Goal: Information Seeking & Learning: Learn about a topic

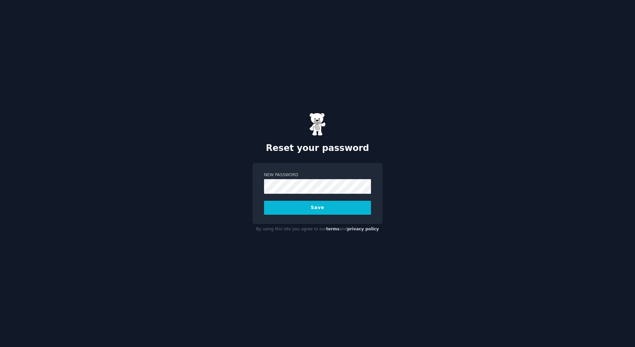
click at [334, 174] on label "New Password" at bounding box center [317, 175] width 107 height 6
click at [248, 186] on div "Reset your password New Password Save By using this site you agree to our terms…" at bounding box center [317, 173] width 635 height 347
click at [583, 315] on div "Reset your password New Password Save By using this site you agree to our terms…" at bounding box center [317, 173] width 635 height 347
click at [241, 181] on div "Reset your password New Password Save By using this site you agree to our terms…" at bounding box center [317, 173] width 635 height 347
click at [266, 205] on button "Save" at bounding box center [317, 207] width 107 height 14
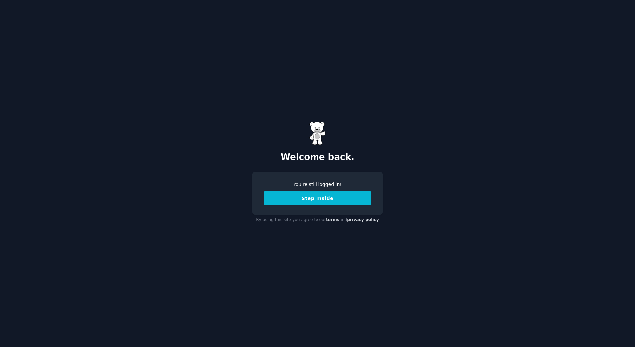
click at [328, 195] on button "Step Inside" at bounding box center [317, 198] width 107 height 14
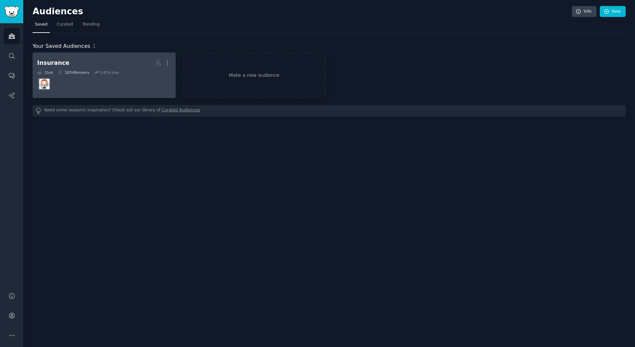
click at [105, 77] on dd at bounding box center [104, 84] width 134 height 19
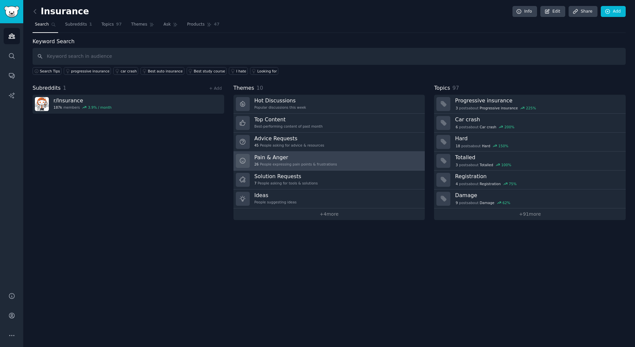
click at [302, 161] on div "Pain & Anger 26 People expressing pain points & frustrations" at bounding box center [295, 161] width 83 height 14
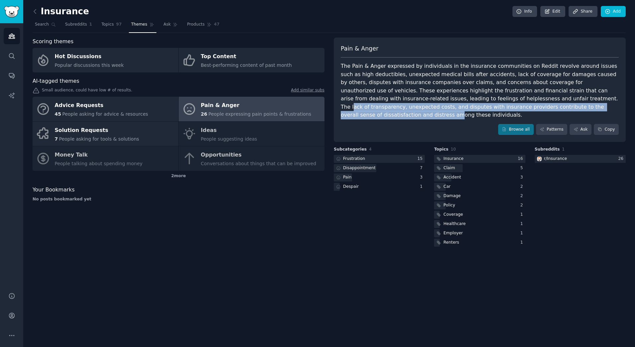
drag, startPoint x: 439, startPoint y: 101, endPoint x: 487, endPoint y: 106, distance: 48.4
click at [487, 106] on div "The Pain & Anger expressed by individuals in the insurance communities on Reddi…" at bounding box center [480, 90] width 278 height 57
click at [489, 106] on div "The Pain & Anger expressed by individuals in the insurance communities on Reddi…" at bounding box center [480, 90] width 278 height 57
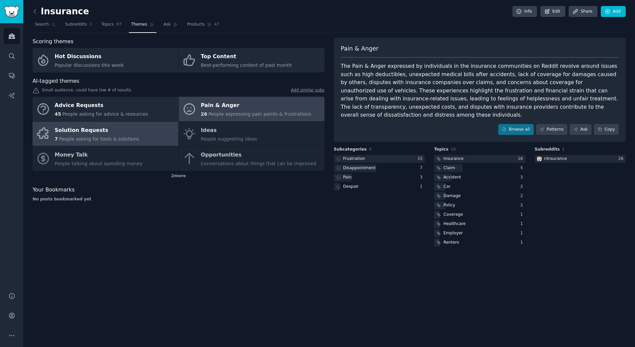
click at [99, 131] on div "Solution Requests" at bounding box center [97, 130] width 84 height 11
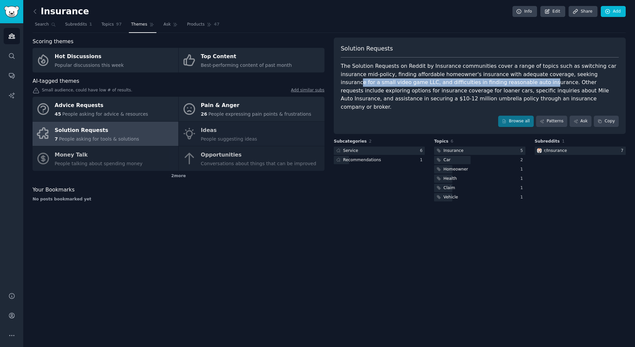
drag, startPoint x: 455, startPoint y: 79, endPoint x: 551, endPoint y: 78, distance: 95.6
click at [551, 78] on div "The Solution Requests on Reddit by Insurance communities cover a range of topic…" at bounding box center [480, 86] width 278 height 49
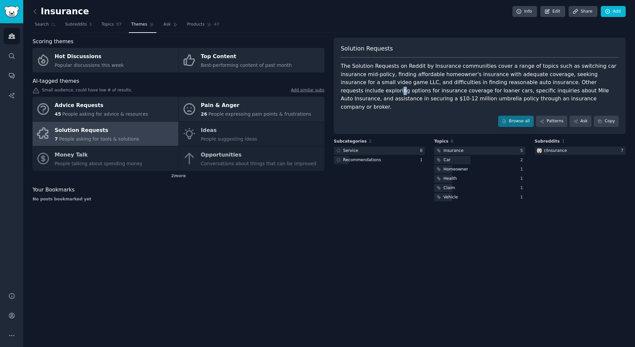
drag, startPoint x: 551, startPoint y: 78, endPoint x: 542, endPoint y: 84, distance: 10.0
click at [542, 84] on div "The Solution Requests on Reddit by Insurance communities cover a range of topic…" at bounding box center [480, 86] width 278 height 49
click at [470, 82] on div "The Solution Requests on Reddit by Insurance communities cover a range of topic…" at bounding box center [480, 86] width 278 height 49
drag, startPoint x: 518, startPoint y: 81, endPoint x: 538, endPoint y: 80, distance: 20.6
click at [538, 80] on div "The Solution Requests on Reddit by Insurance communities cover a range of topic…" at bounding box center [480, 86] width 278 height 49
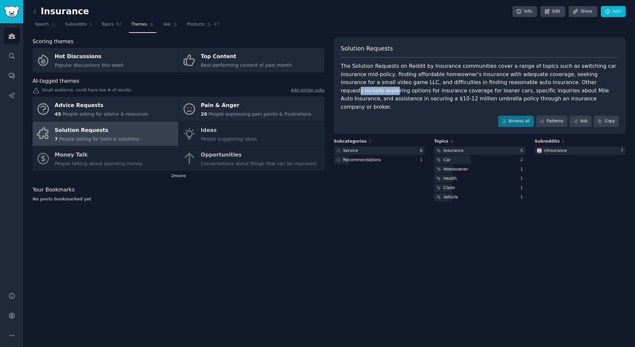
click at [538, 80] on div "The Solution Requests on Reddit by Insurance communities cover a range of topic…" at bounding box center [480, 86] width 278 height 49
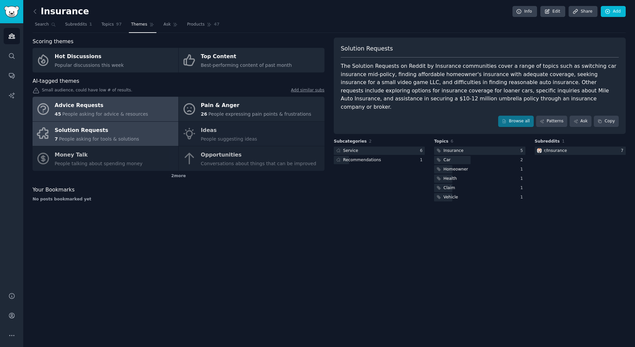
click at [133, 115] on span "People asking for advice & resources" at bounding box center [105, 113] width 86 height 5
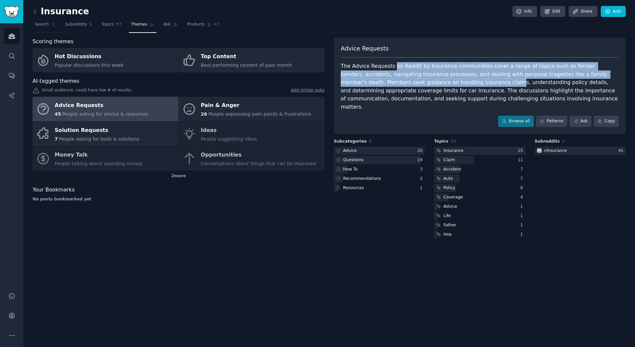
drag, startPoint x: 406, startPoint y: 72, endPoint x: 428, endPoint y: 81, distance: 23.8
click at [428, 81] on div "The Advice Requests on Reddit by Insurance communities cover a range of topics …" at bounding box center [480, 86] width 278 height 49
click at [428, 82] on div "The Advice Requests on Reddit by Insurance communities cover a range of topics …" at bounding box center [480, 86] width 278 height 49
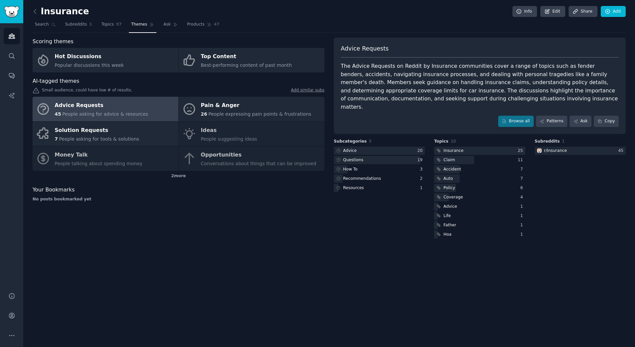
click at [489, 80] on div "The Advice Requests on Reddit by Insurance communities cover a range of topics …" at bounding box center [480, 86] width 278 height 49
